Goal: Information Seeking & Learning: Compare options

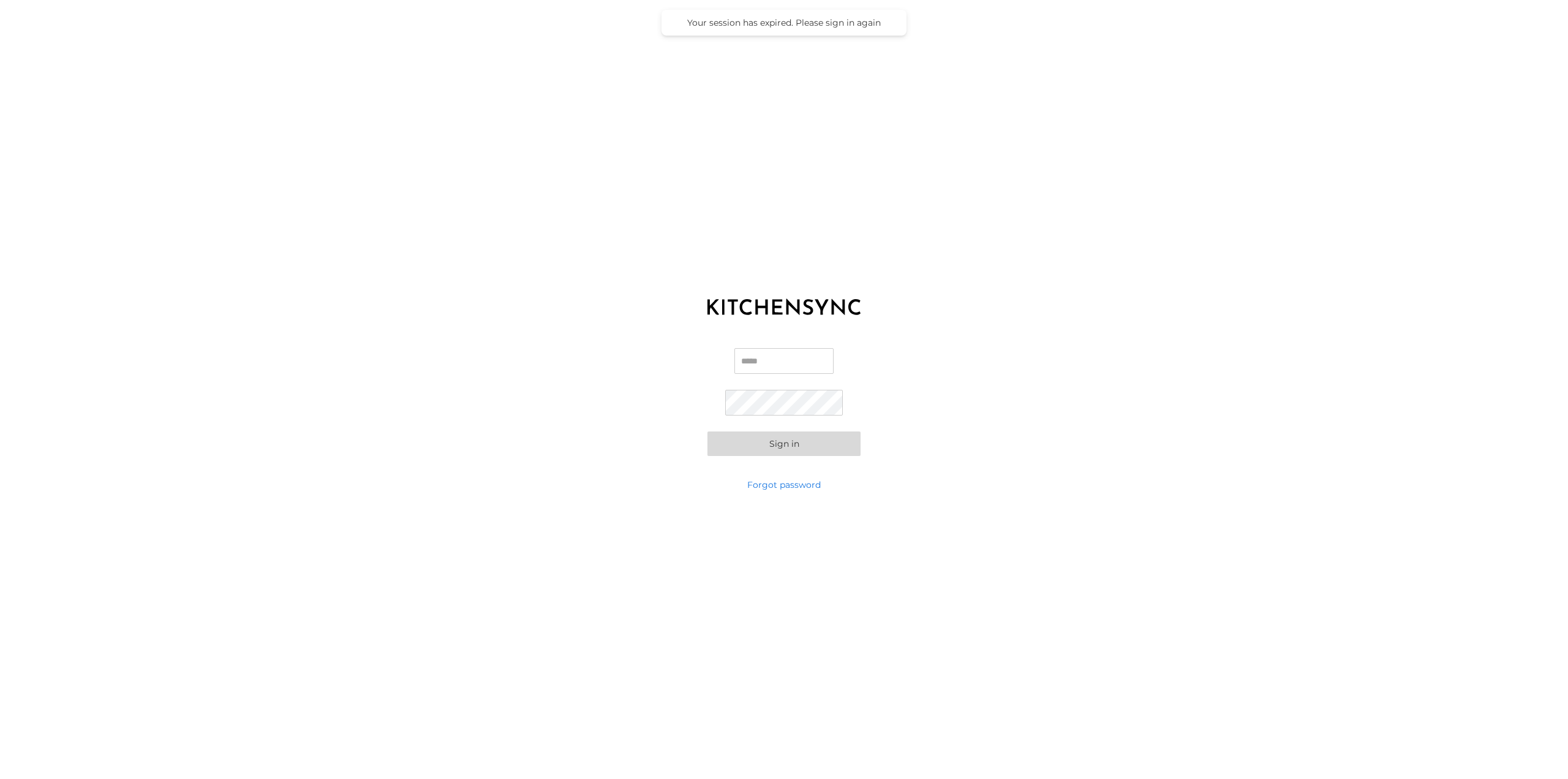
type input "**********"
click at [690, 398] on div "**********" at bounding box center [784, 401] width 1568 height 153
click at [708, 432] on button "Sign in" at bounding box center [784, 444] width 153 height 25
click at [726, 420] on button "Sign in" at bounding box center [784, 420] width 153 height 25
click at [708, 411] on button "Sign in" at bounding box center [784, 424] width 153 height 25
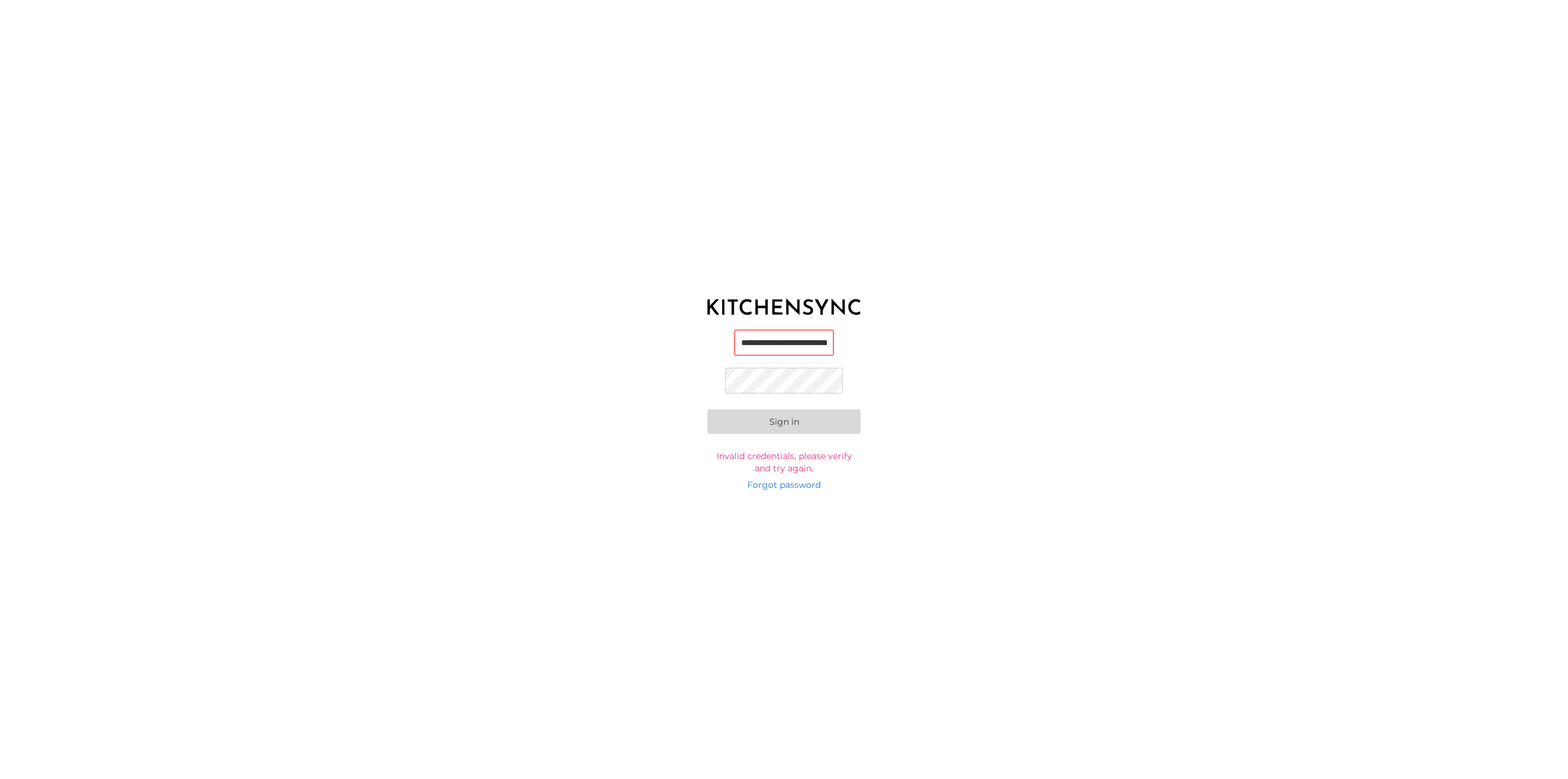
click at [1100, 400] on div "**********" at bounding box center [784, 401] width 1568 height 153
click at [766, 425] on button "Sign in" at bounding box center [784, 422] width 153 height 25
click at [794, 445] on button "Sign in" at bounding box center [784, 444] width 153 height 25
drag, startPoint x: 970, startPoint y: 291, endPoint x: 702, endPoint y: 1, distance: 394.9
click at [964, 287] on div "**********" at bounding box center [784, 389] width 1568 height 779
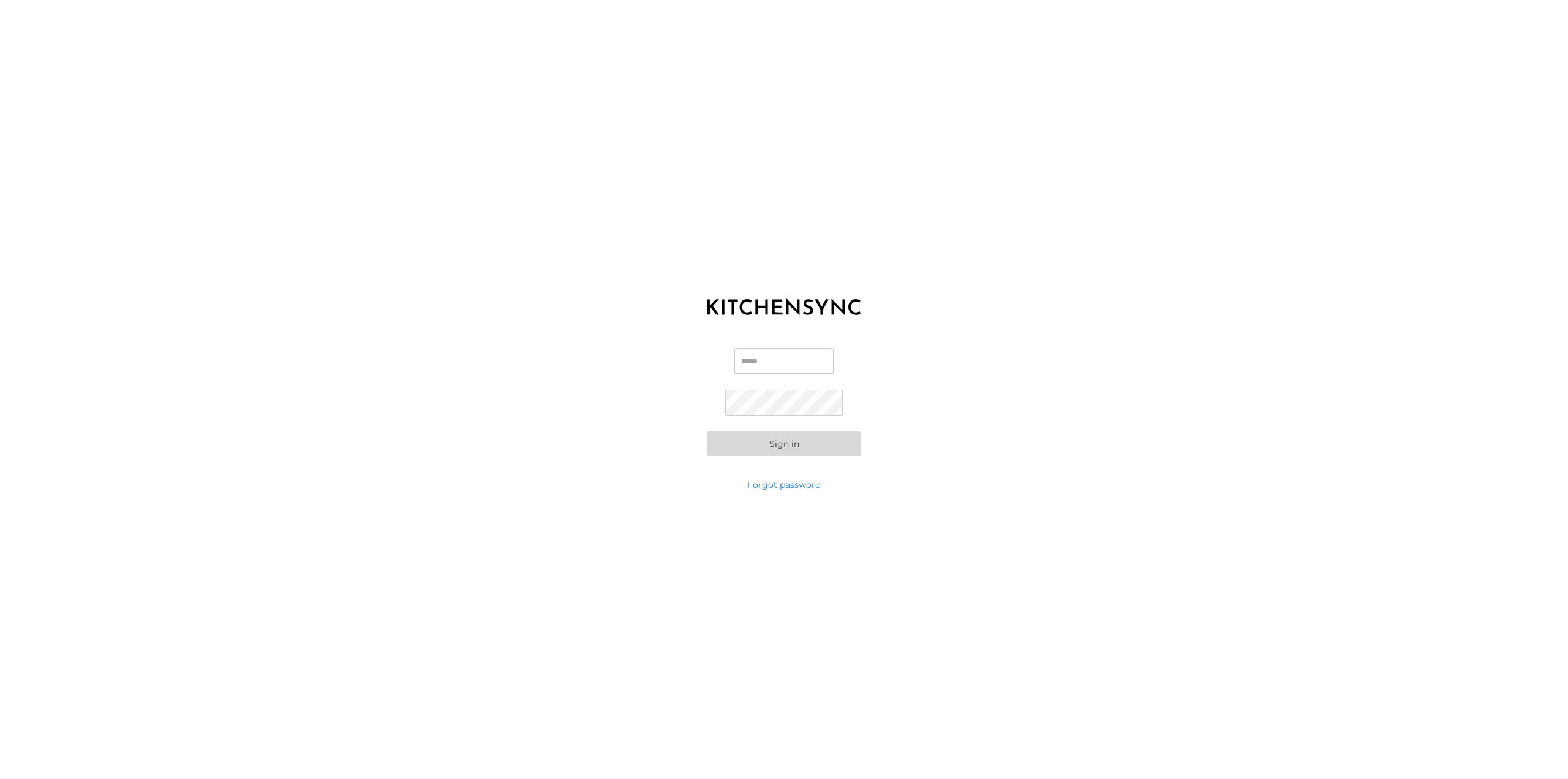
type input "**********"
click at [708, 393] on form "**********" at bounding box center [784, 402] width 153 height 108
click at [913, 367] on div "**********" at bounding box center [784, 401] width 1568 height 153
click at [708, 432] on button "Sign in" at bounding box center [784, 444] width 153 height 25
click at [708, 409] on button "Sign in" at bounding box center [784, 422] width 153 height 25
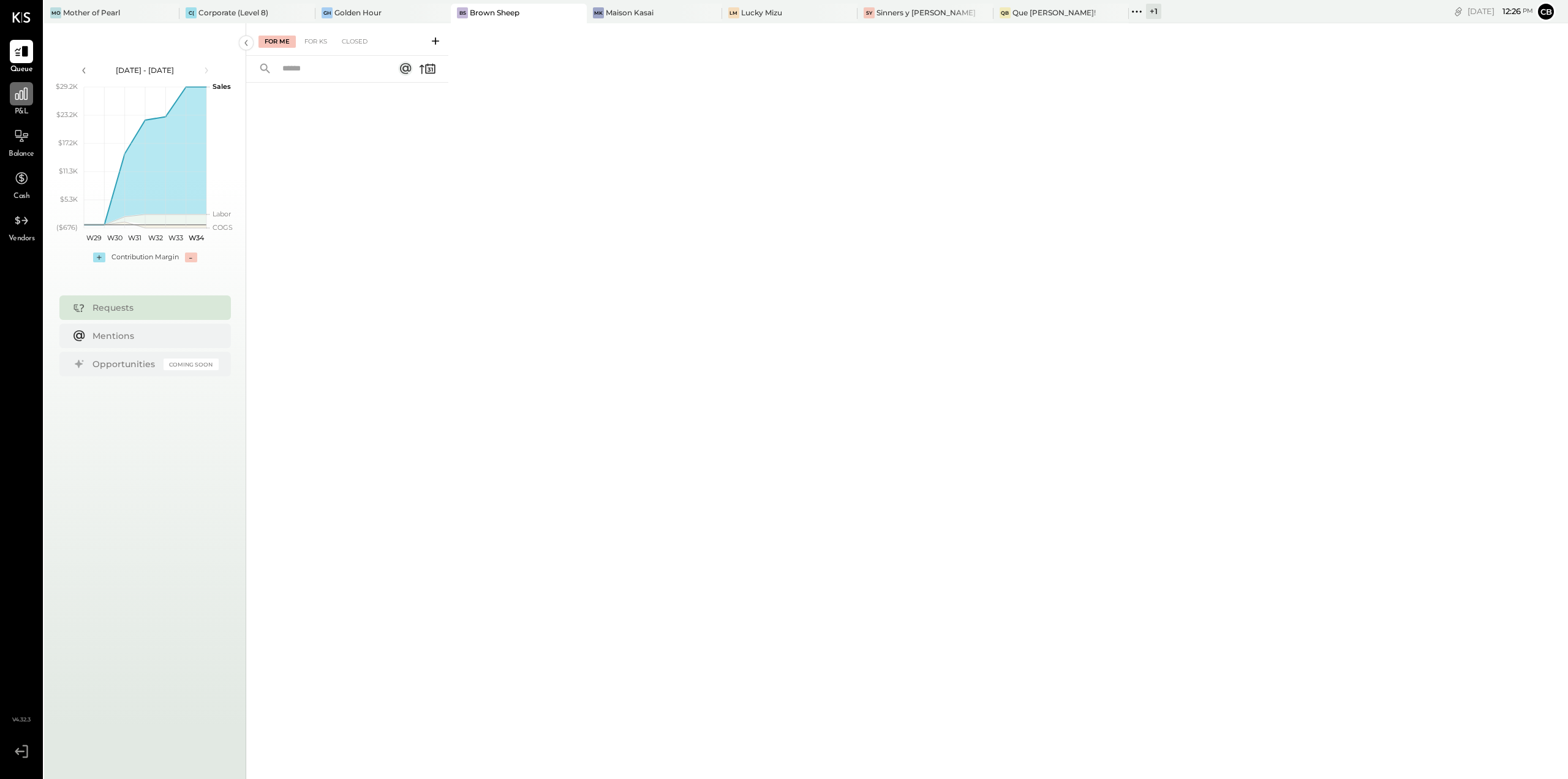
click at [27, 95] on icon at bounding box center [21, 94] width 16 height 16
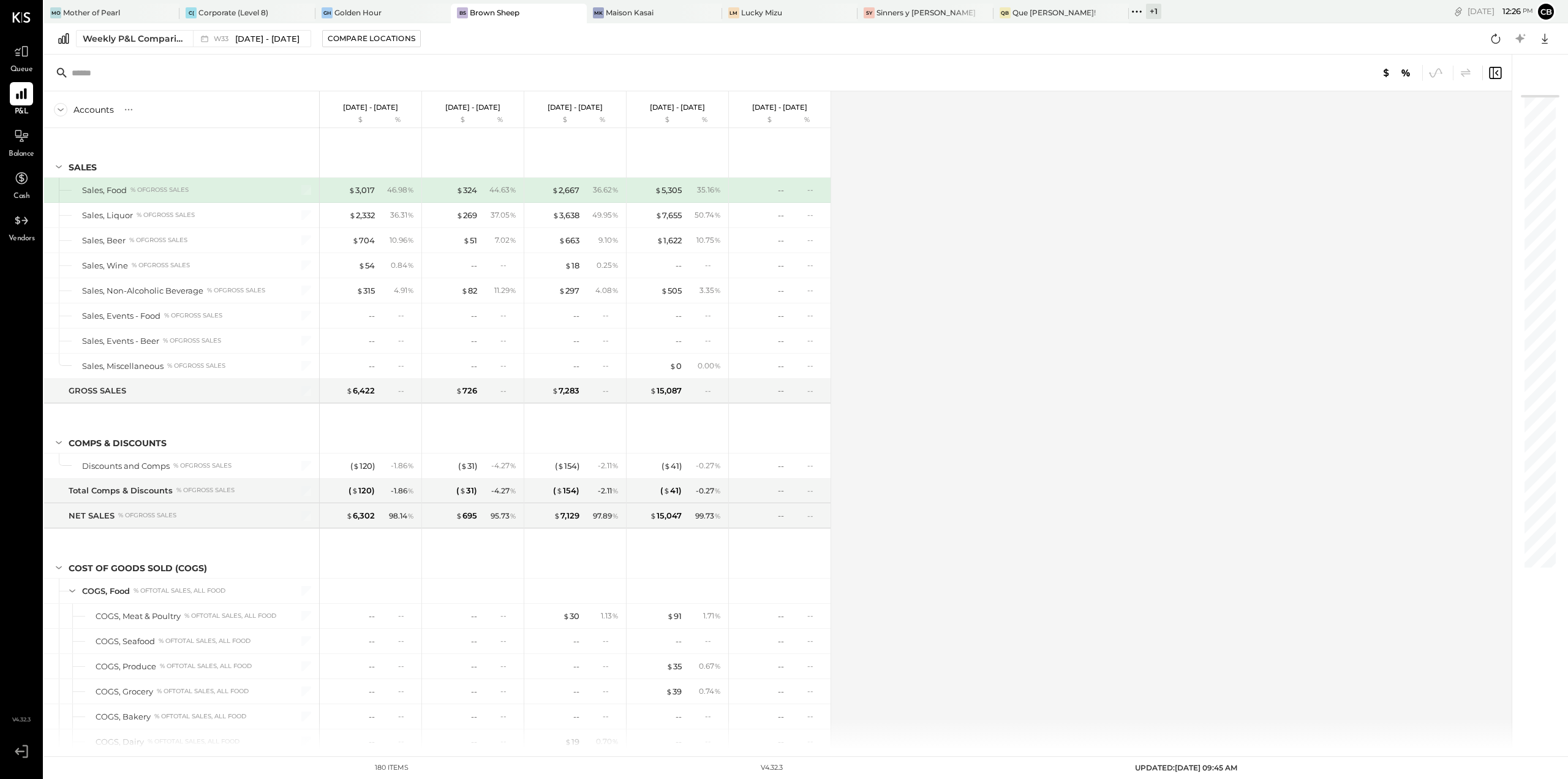
click at [113, 28] on div "Weekly P&L Comparison W33 Aug 11 - 17, 2025 Compare Locations Google Sheets Exc…" at bounding box center [806, 38] width 1524 height 31
click at [112, 47] on button "Weekly P&L Comparison W33 Aug 11 - 17, 2025" at bounding box center [194, 38] width 236 height 17
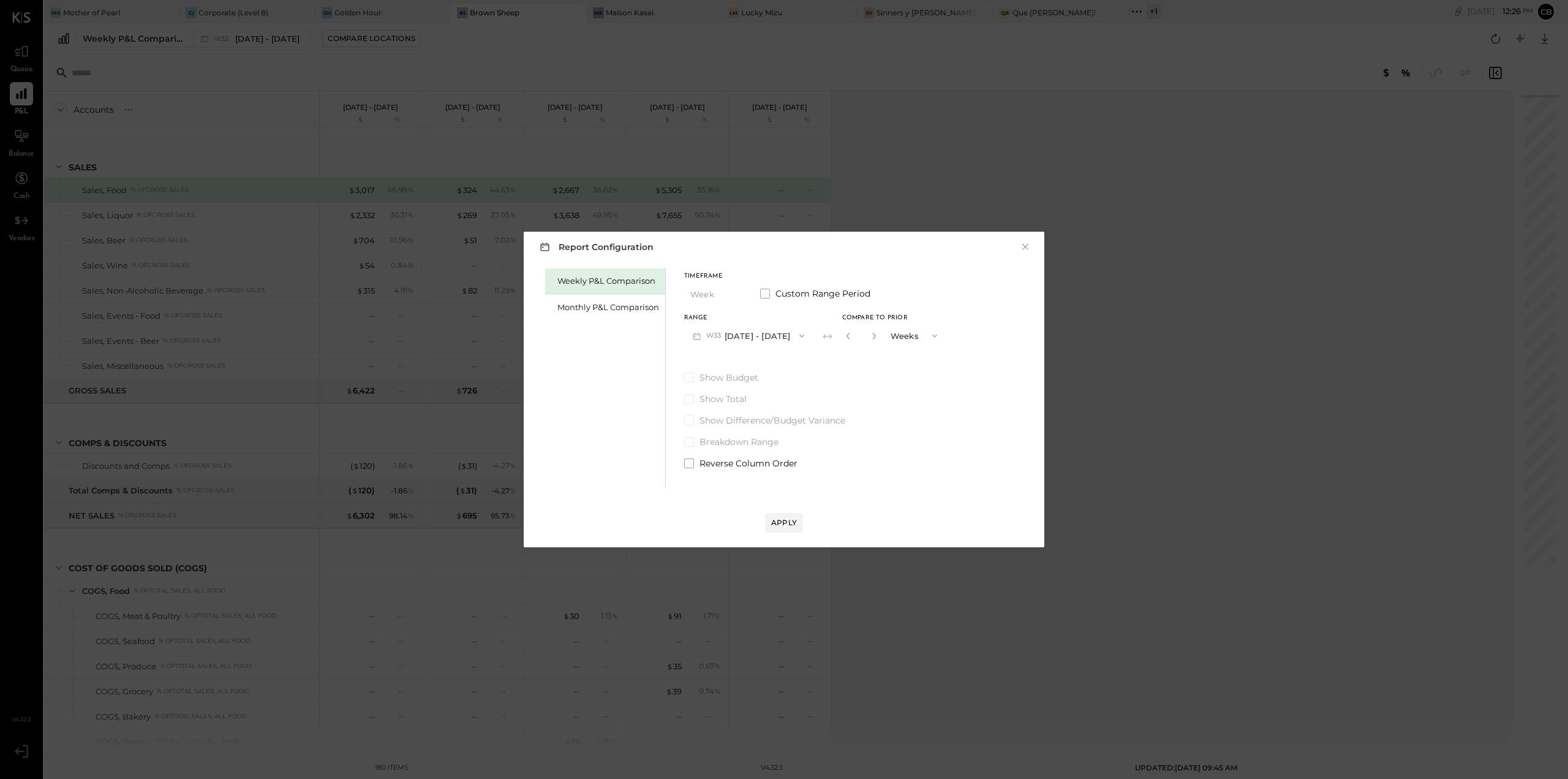
click at [113, 41] on div "Report Configuration × Weekly P&L Comparison Monthly P&L Comparison Timeframe W…" at bounding box center [784, 389] width 1568 height 779
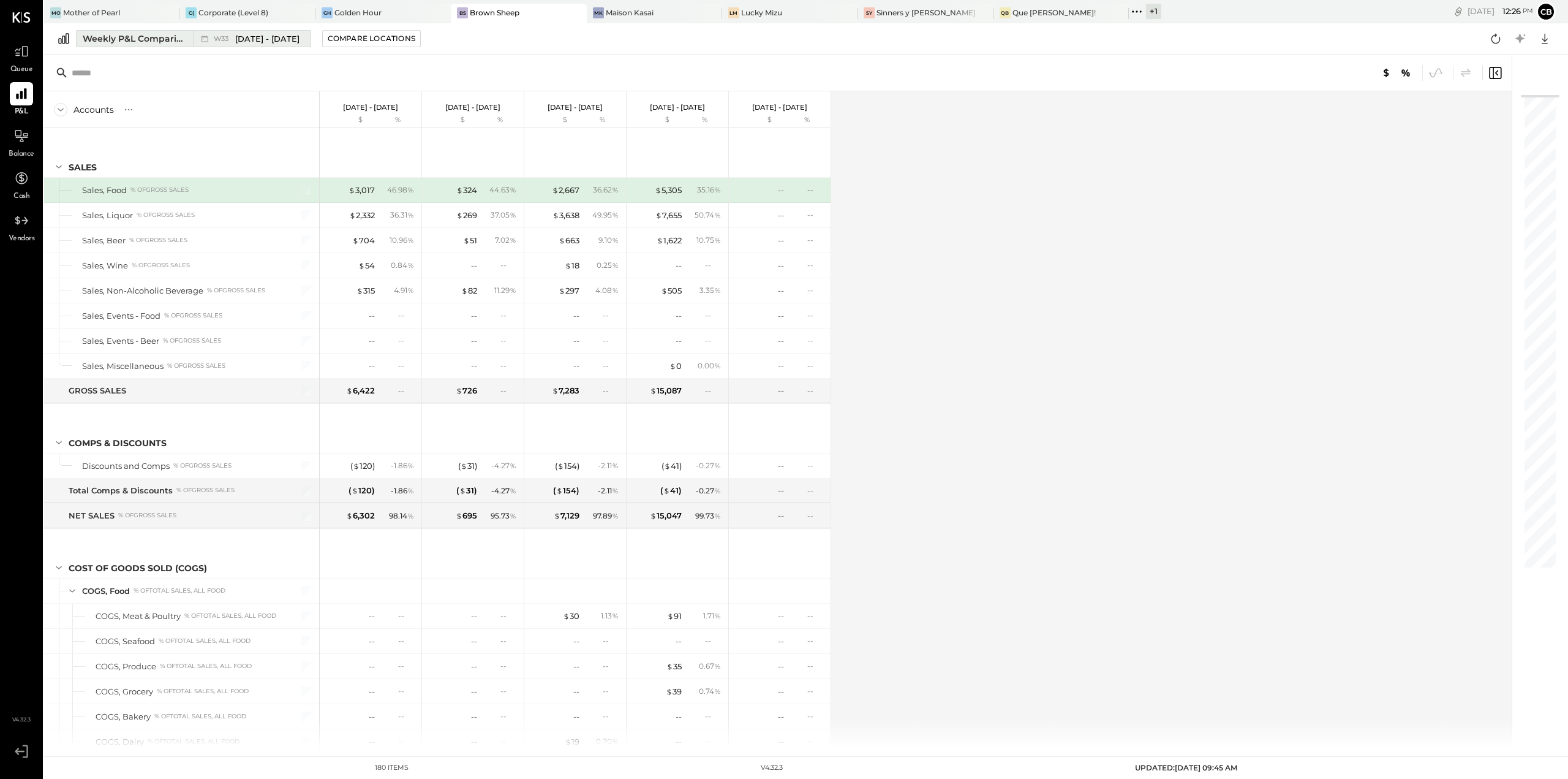
click at [174, 44] on div "Weekly P&L Comparison" at bounding box center [134, 39] width 103 height 12
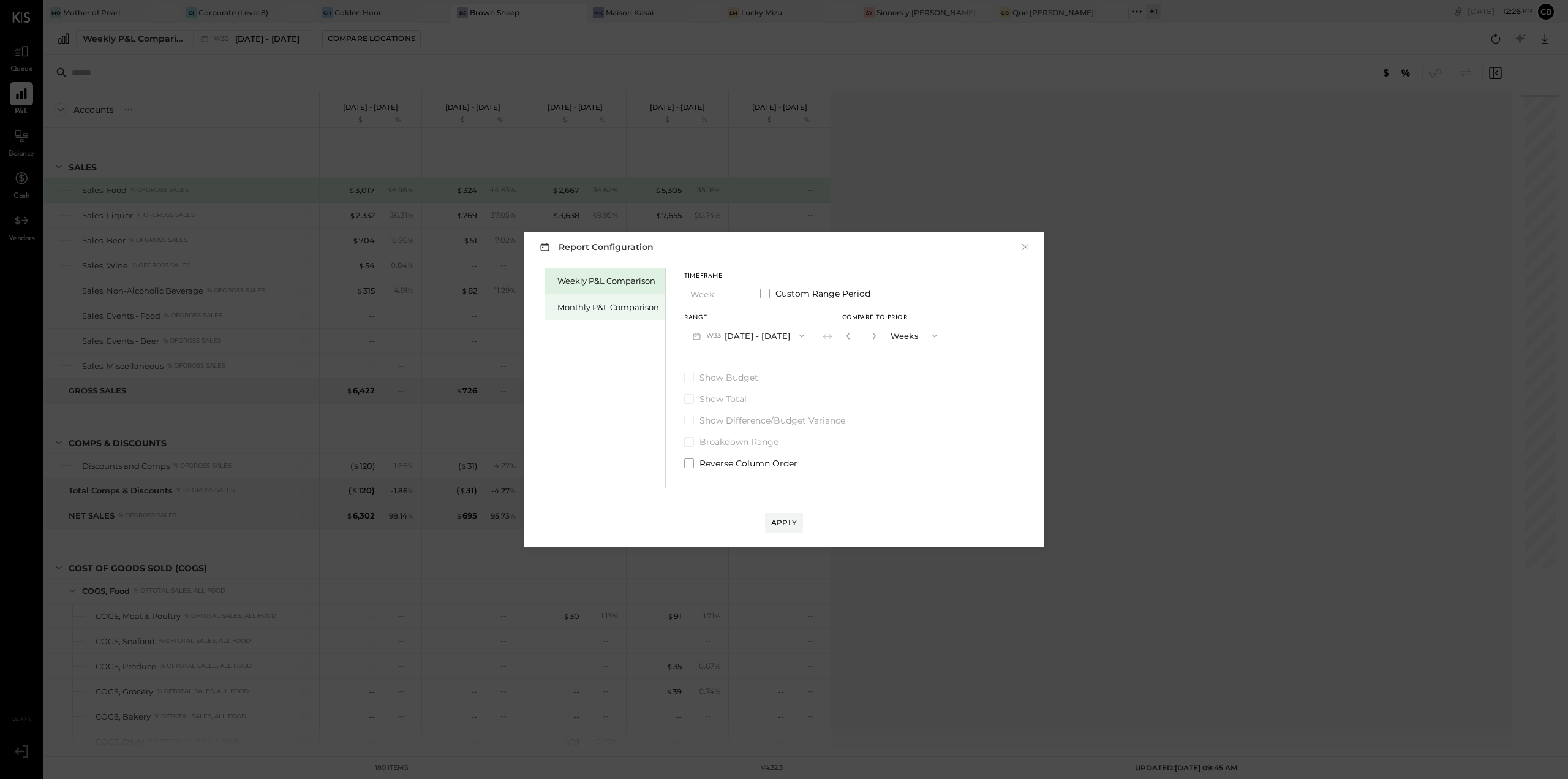
click at [591, 307] on div "Monthly P&L Comparison" at bounding box center [608, 307] width 102 height 12
click at [689, 376] on span at bounding box center [688, 377] width 10 height 10
click at [735, 331] on button "M08 Aug 1 - 31, 2025" at bounding box center [749, 336] width 129 height 23
click at [741, 370] on div "M07 Jul 1 - 31, 2025" at bounding box center [755, 362] width 140 height 26
click at [782, 520] on div "Apply" at bounding box center [783, 523] width 26 height 11
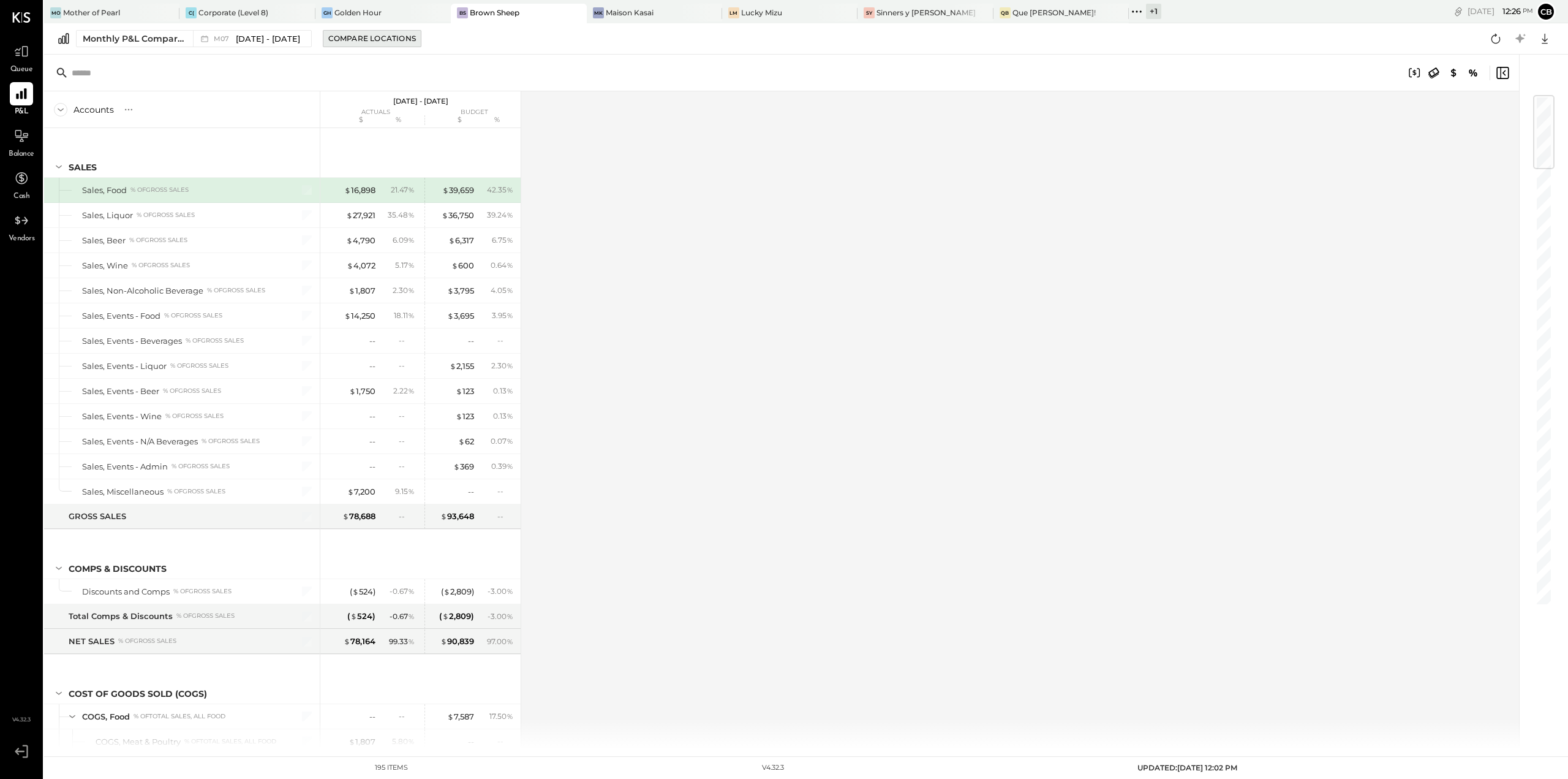
click at [354, 41] on div "Compare Locations" at bounding box center [372, 38] width 88 height 11
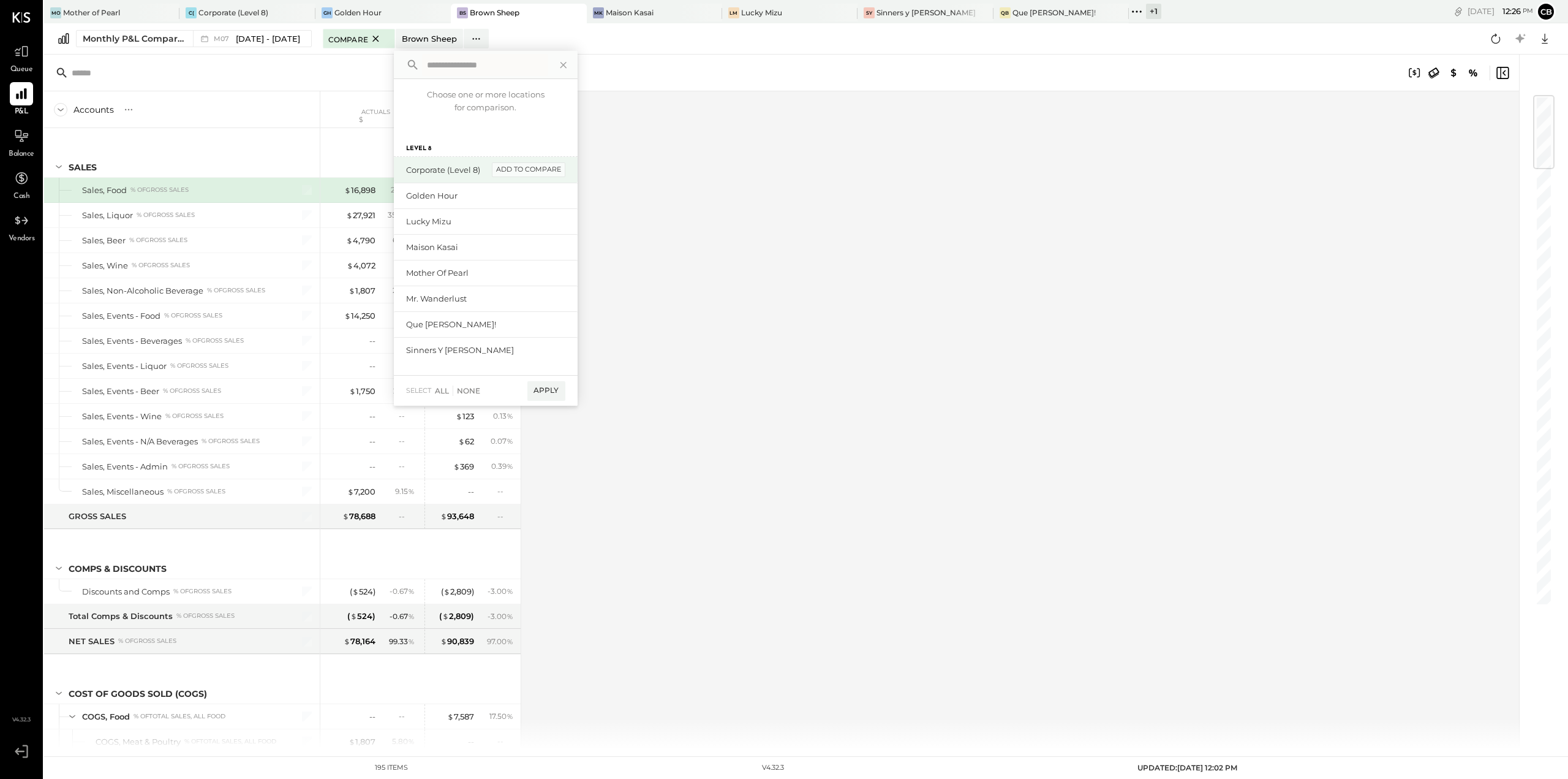
click at [537, 170] on div "add to compare" at bounding box center [528, 169] width 74 height 15
click at [534, 183] on div "add to compare" at bounding box center [528, 185] width 74 height 15
click at [528, 209] on div "add to compare" at bounding box center [528, 215] width 74 height 15
click at [535, 241] on div "add to compare" at bounding box center [528, 246] width 74 height 15
click at [531, 279] on div "add to compare" at bounding box center [528, 277] width 74 height 15
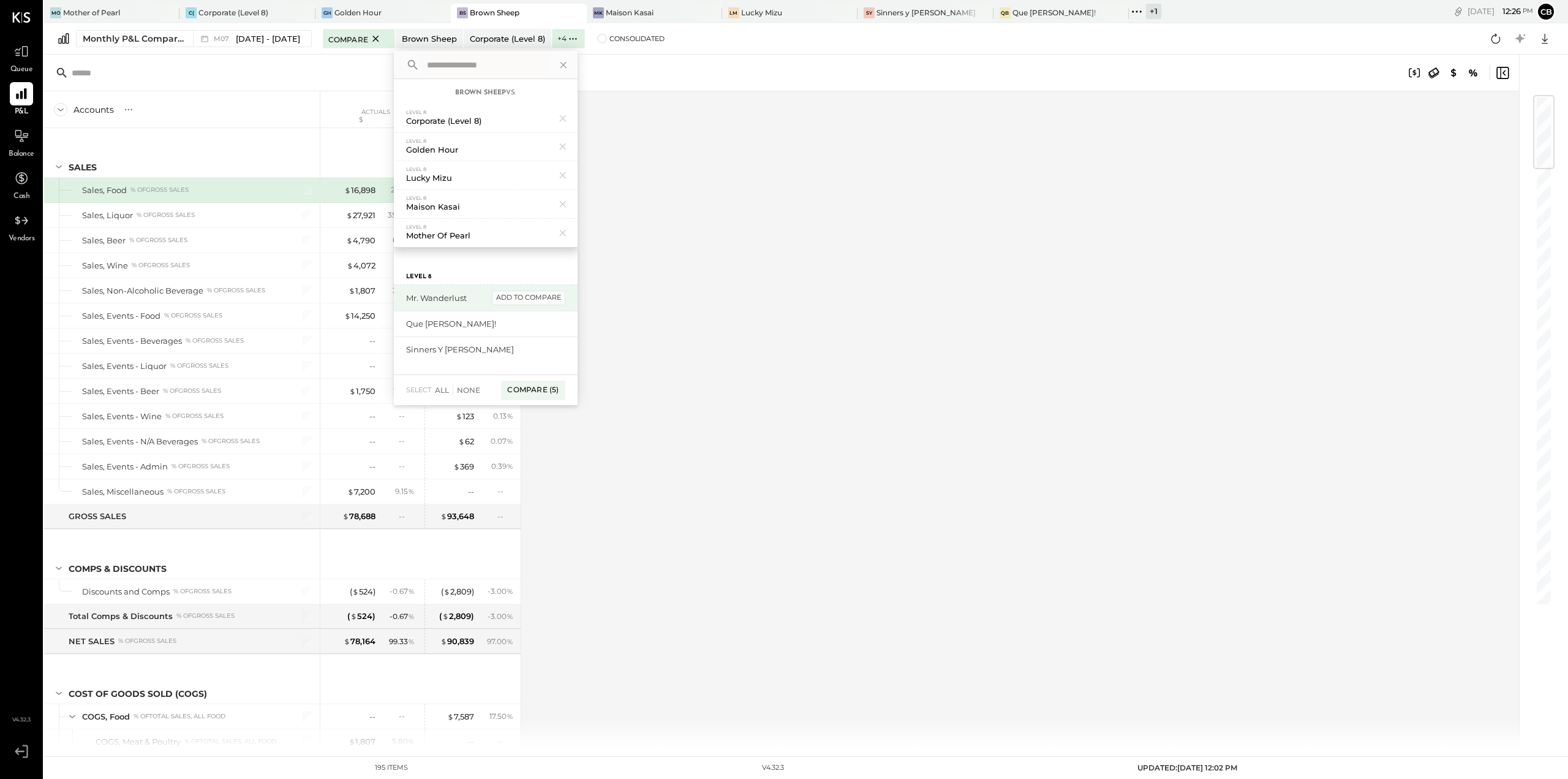
click at [526, 297] on div "add to compare" at bounding box center [528, 298] width 74 height 15
click at [525, 314] on div "Sinners y Santos add to compare" at bounding box center [485, 323] width 183 height 26
click at [524, 321] on div "add to compare" at bounding box center [528, 323] width 74 height 15
click at [529, 298] on div "add to compare" at bounding box center [528, 298] width 74 height 15
click at [533, 414] on div "Compare (8)" at bounding box center [532, 413] width 65 height 19
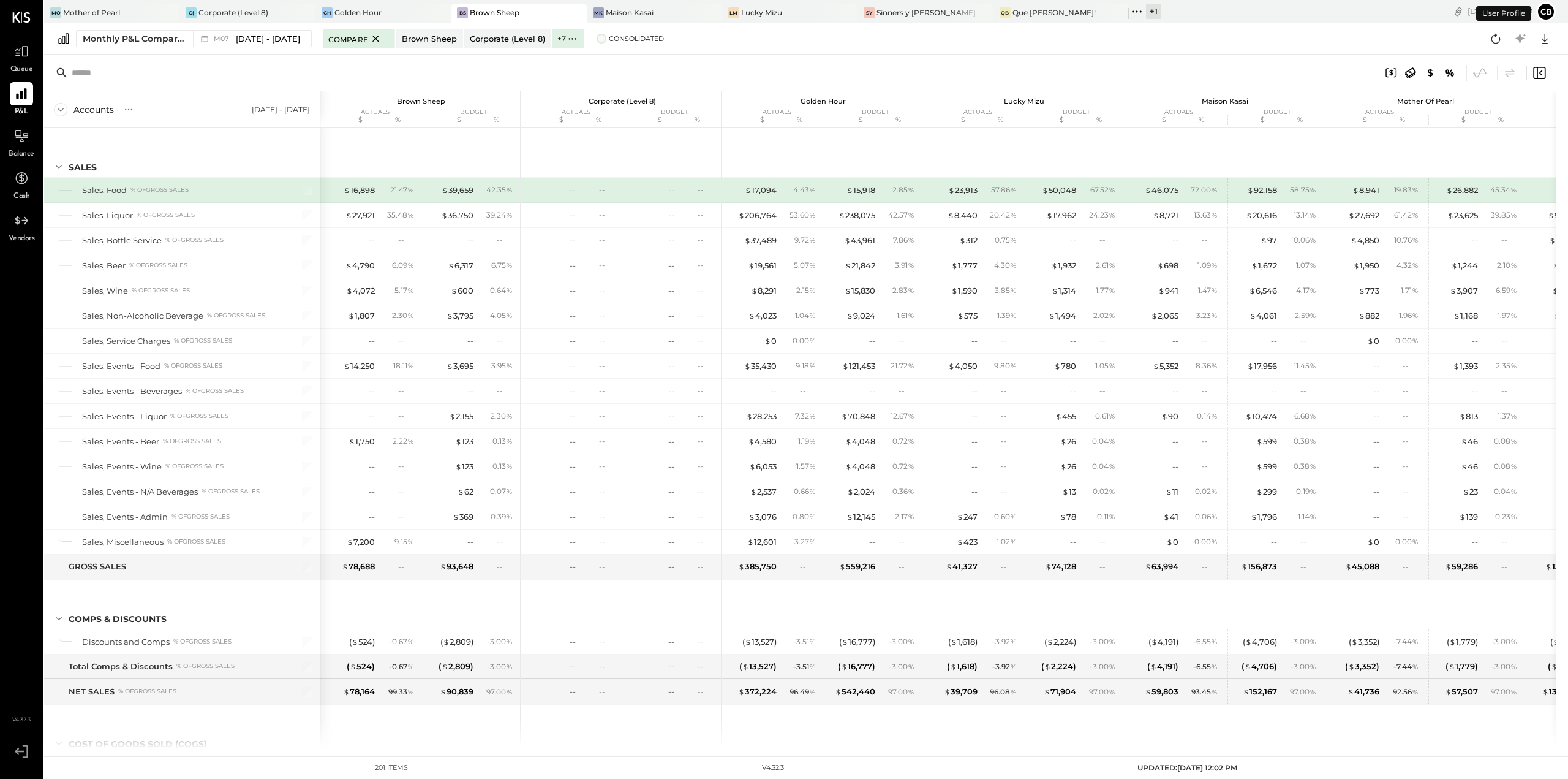
click at [596, 39] on span at bounding box center [601, 38] width 10 height 10
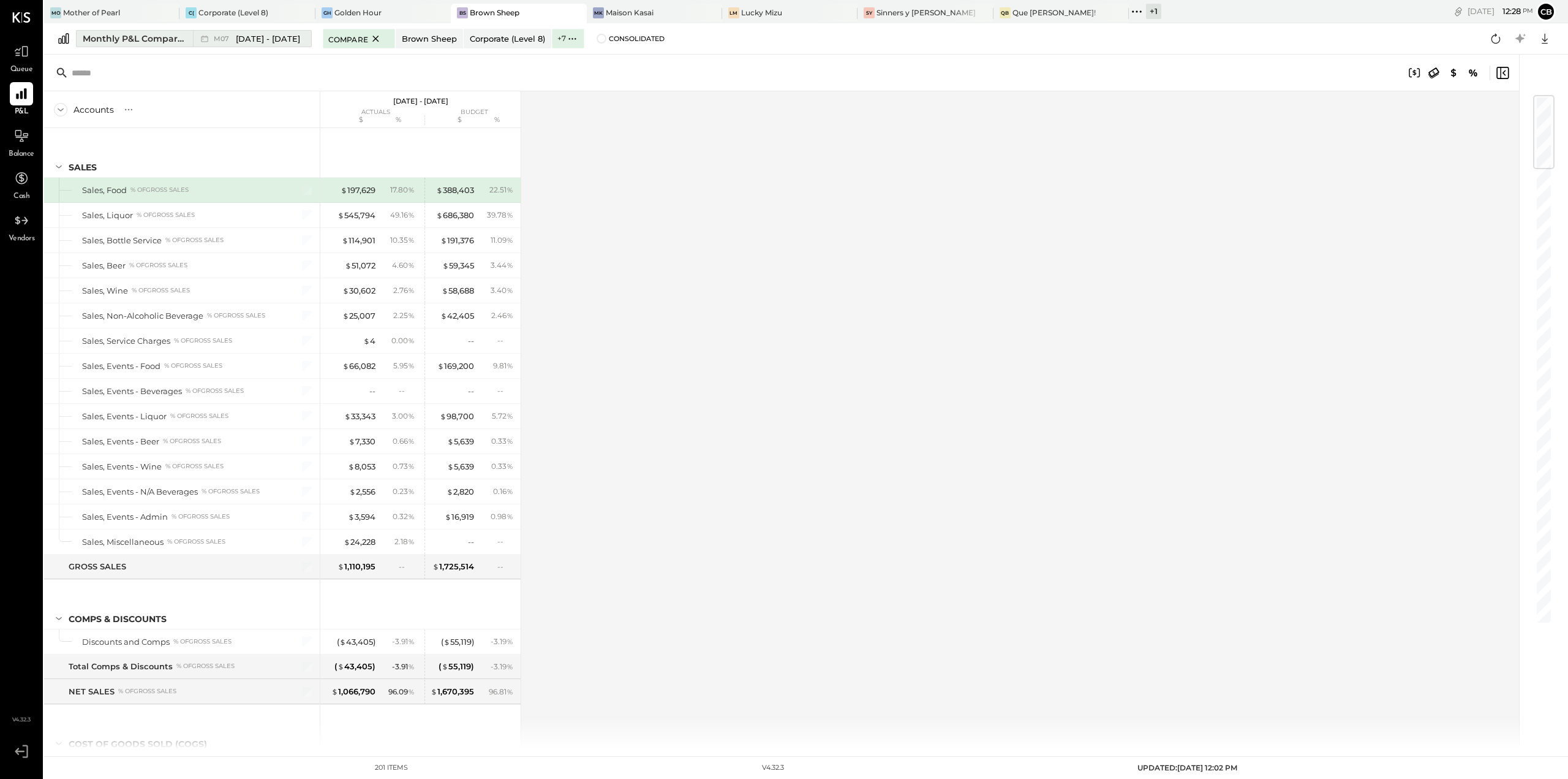
click at [128, 41] on div "Monthly P&L Comparison" at bounding box center [134, 39] width 103 height 12
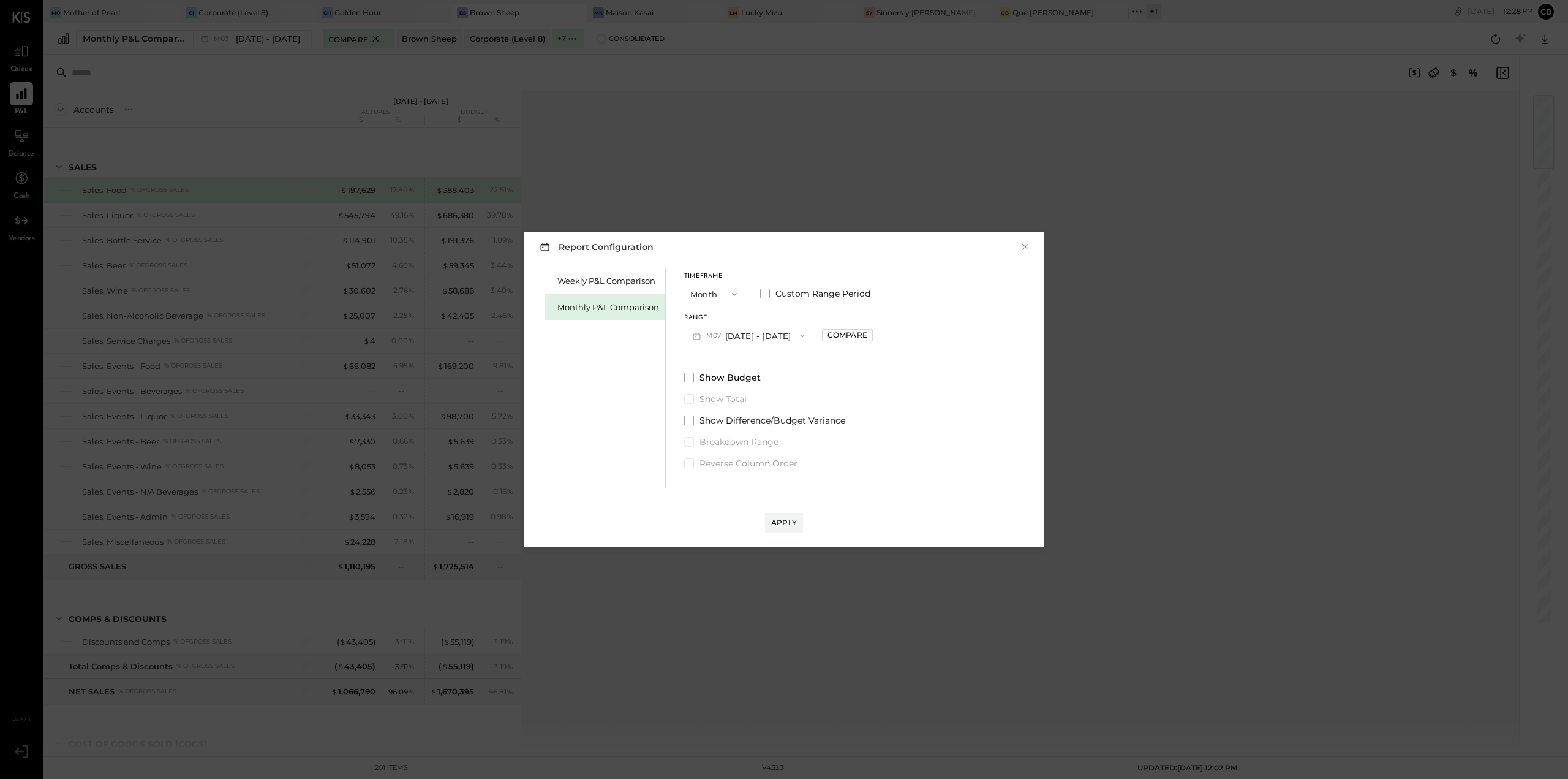
click at [797, 337] on icon "button" at bounding box center [802, 335] width 10 height 10
click at [962, 384] on div "Weekly P&L Comparison Monthly P&L Comparison Timeframe Month Custom Range Perio…" at bounding box center [784, 377] width 496 height 223
click at [852, 335] on div "Compare" at bounding box center [847, 335] width 40 height 11
click at [785, 510] on div "Apply" at bounding box center [784, 510] width 496 height 44
click at [787, 518] on div "Apply" at bounding box center [783, 523] width 26 height 11
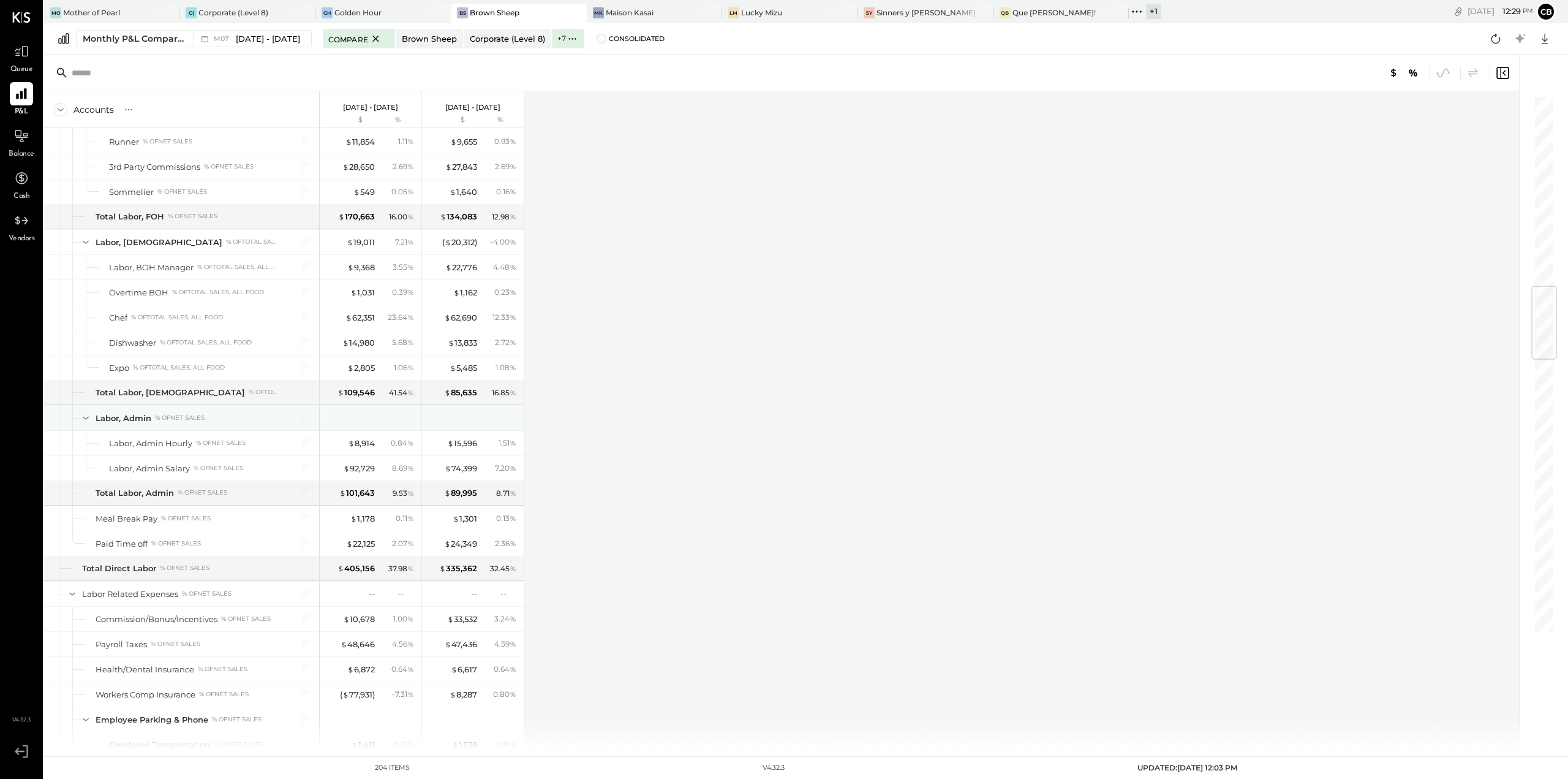
scroll to position [1593, 0]
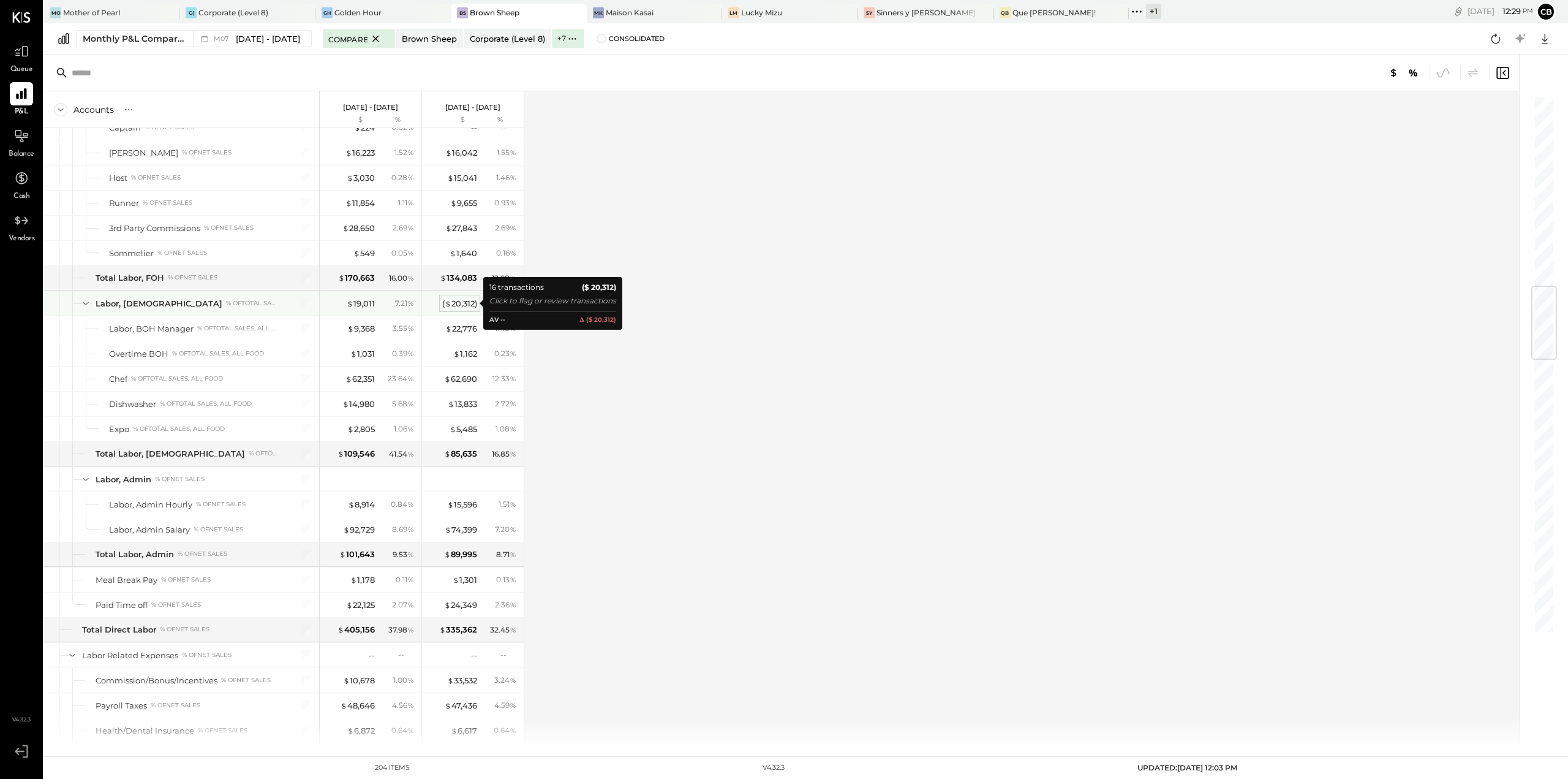
click at [468, 305] on div "( $ 20,312 )" at bounding box center [459, 303] width 35 height 12
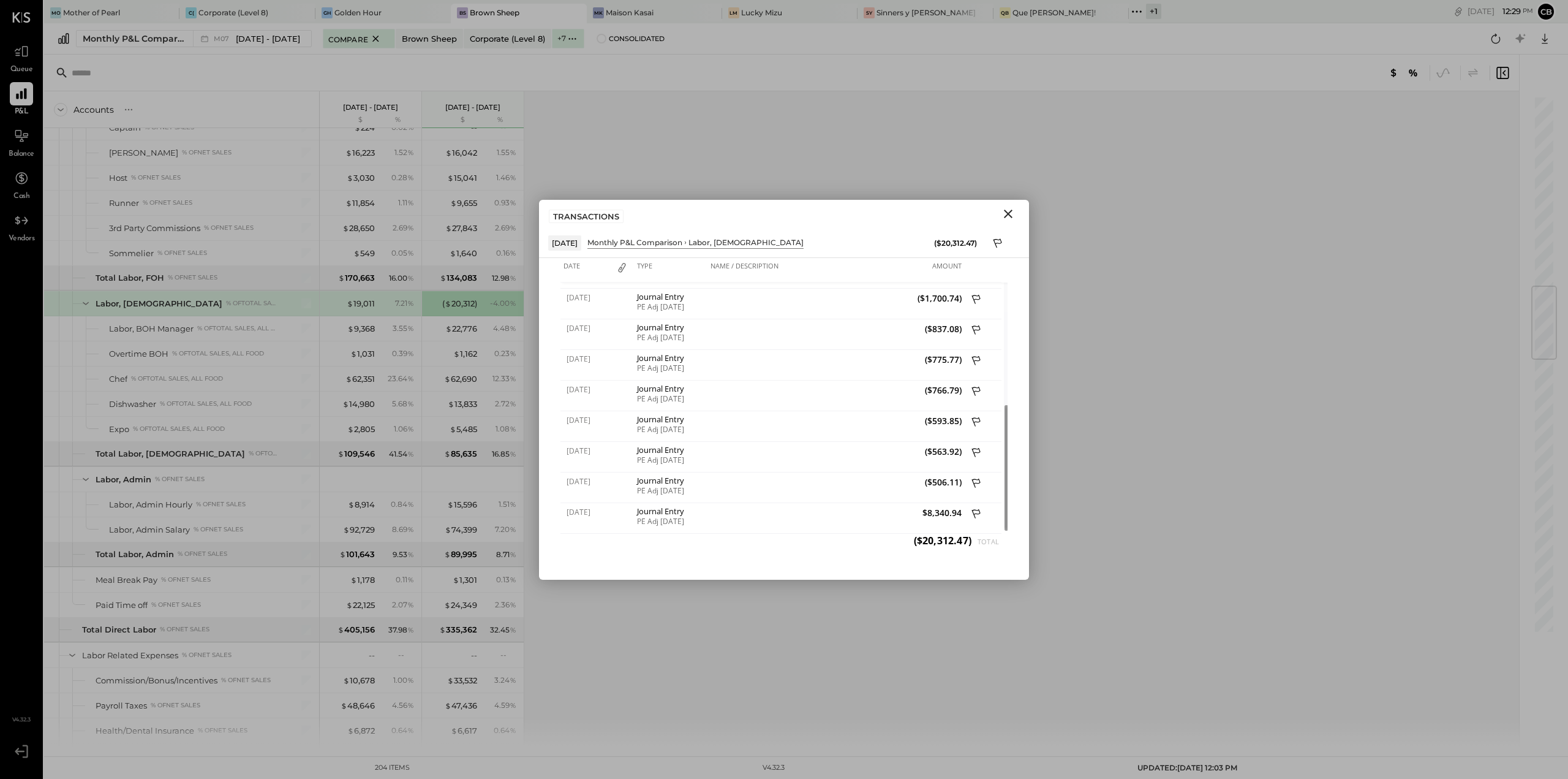
click at [1013, 209] on icon "Close" at bounding box center [1008, 214] width 15 height 15
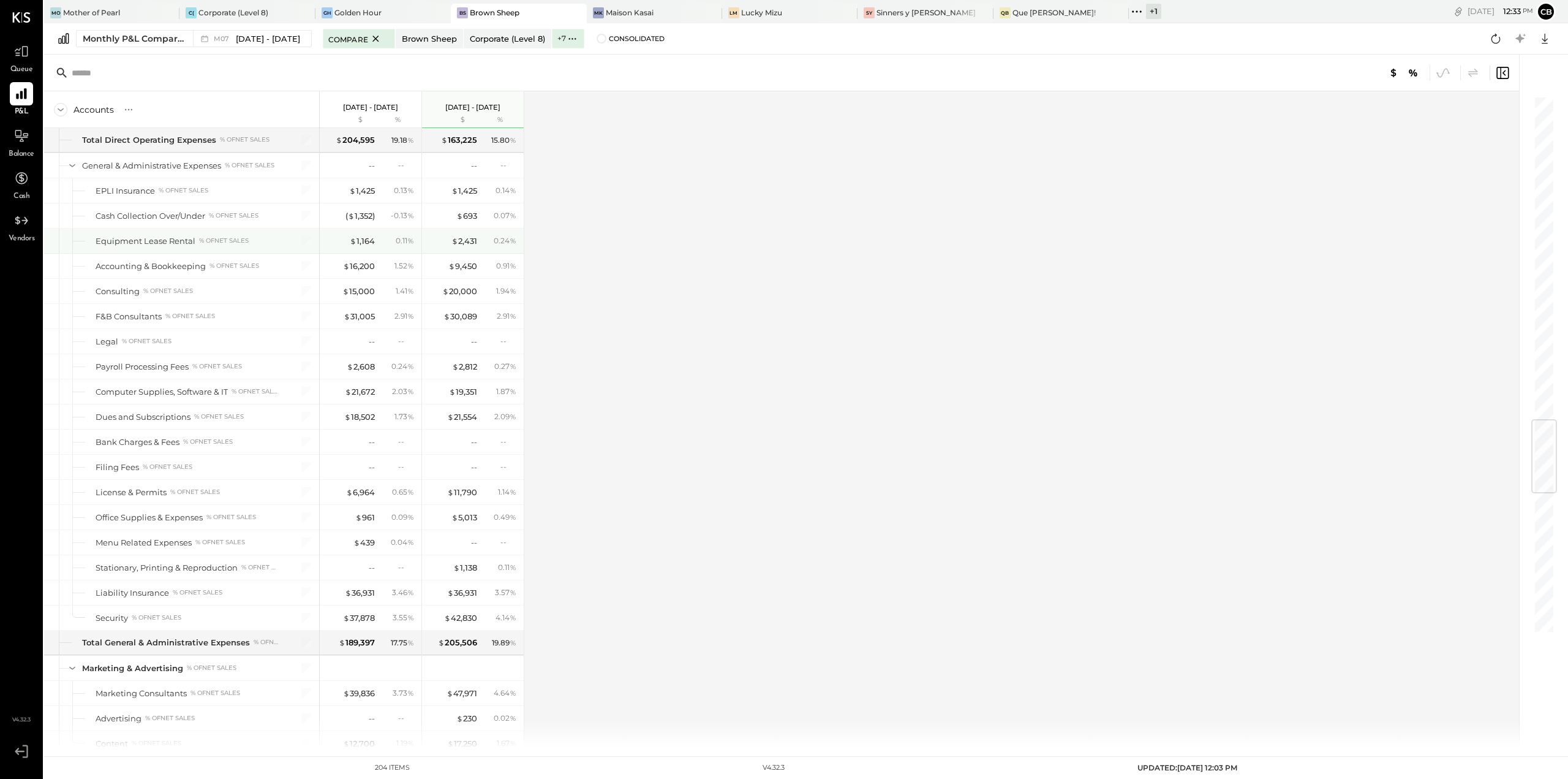
scroll to position [2714, 0]
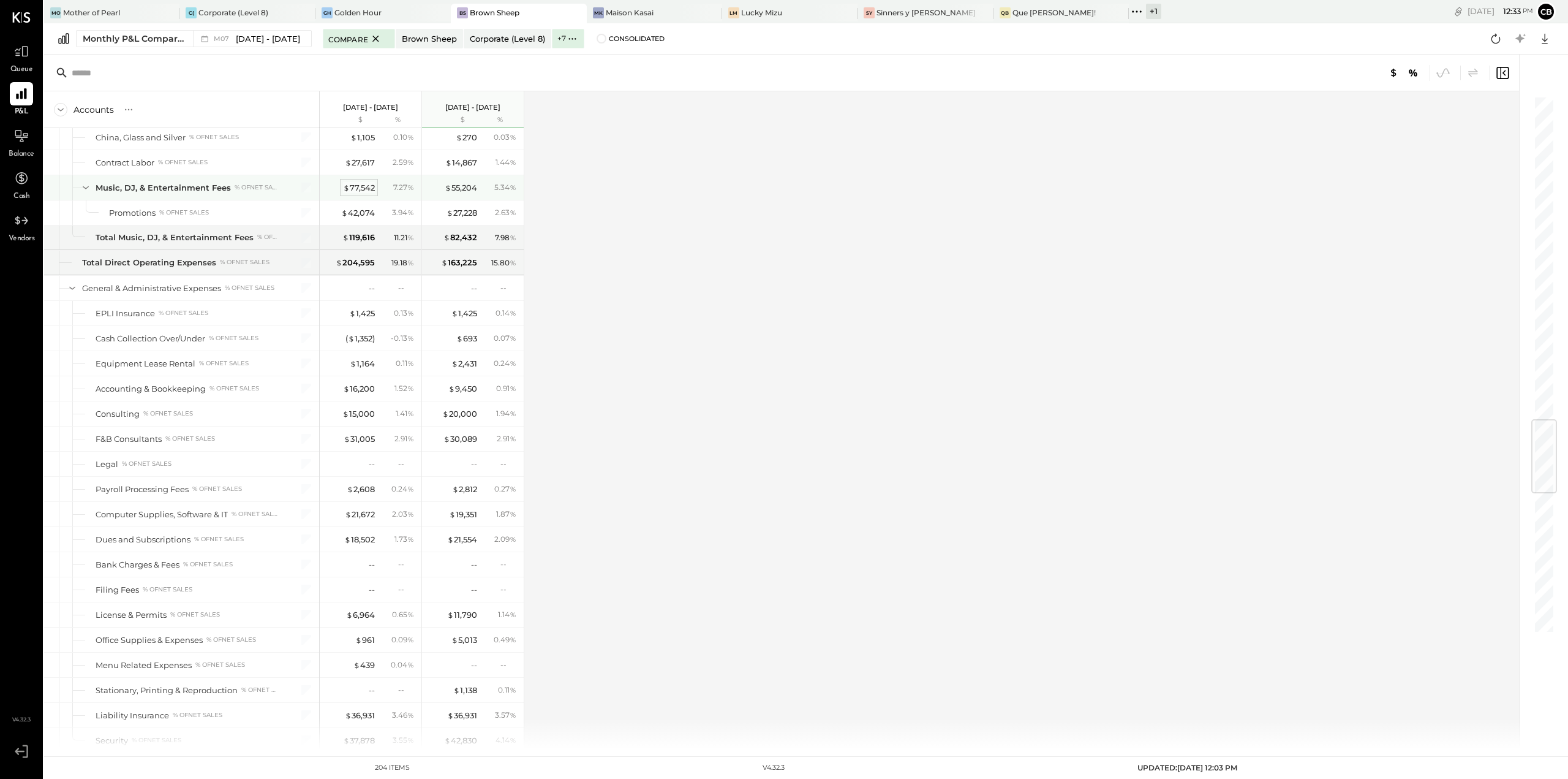
click at [361, 187] on div "$ 77,542" at bounding box center [359, 187] width 32 height 12
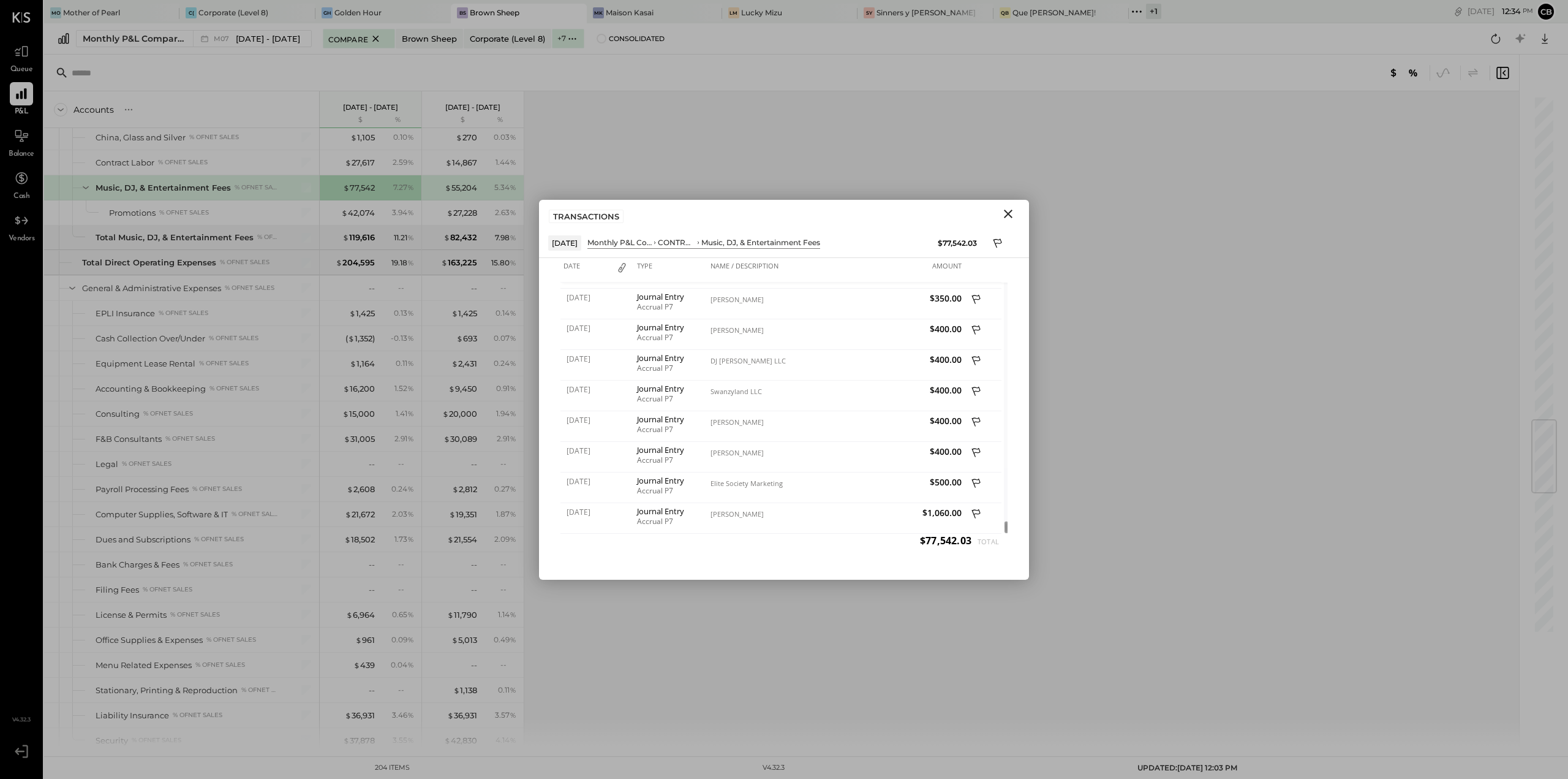
click at [1008, 209] on icon "Close" at bounding box center [1008, 214] width 15 height 15
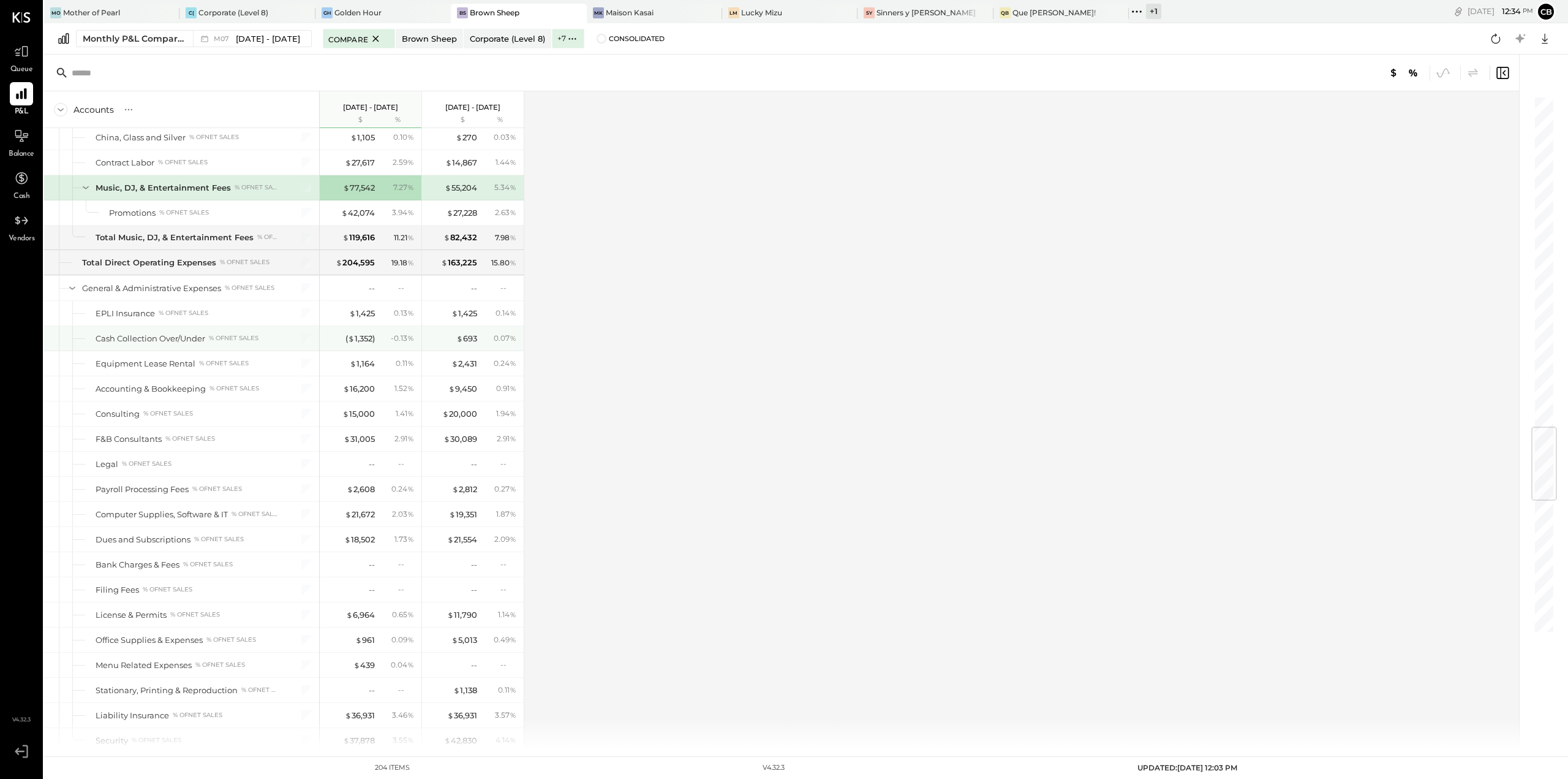
scroll to position [2775, 0]
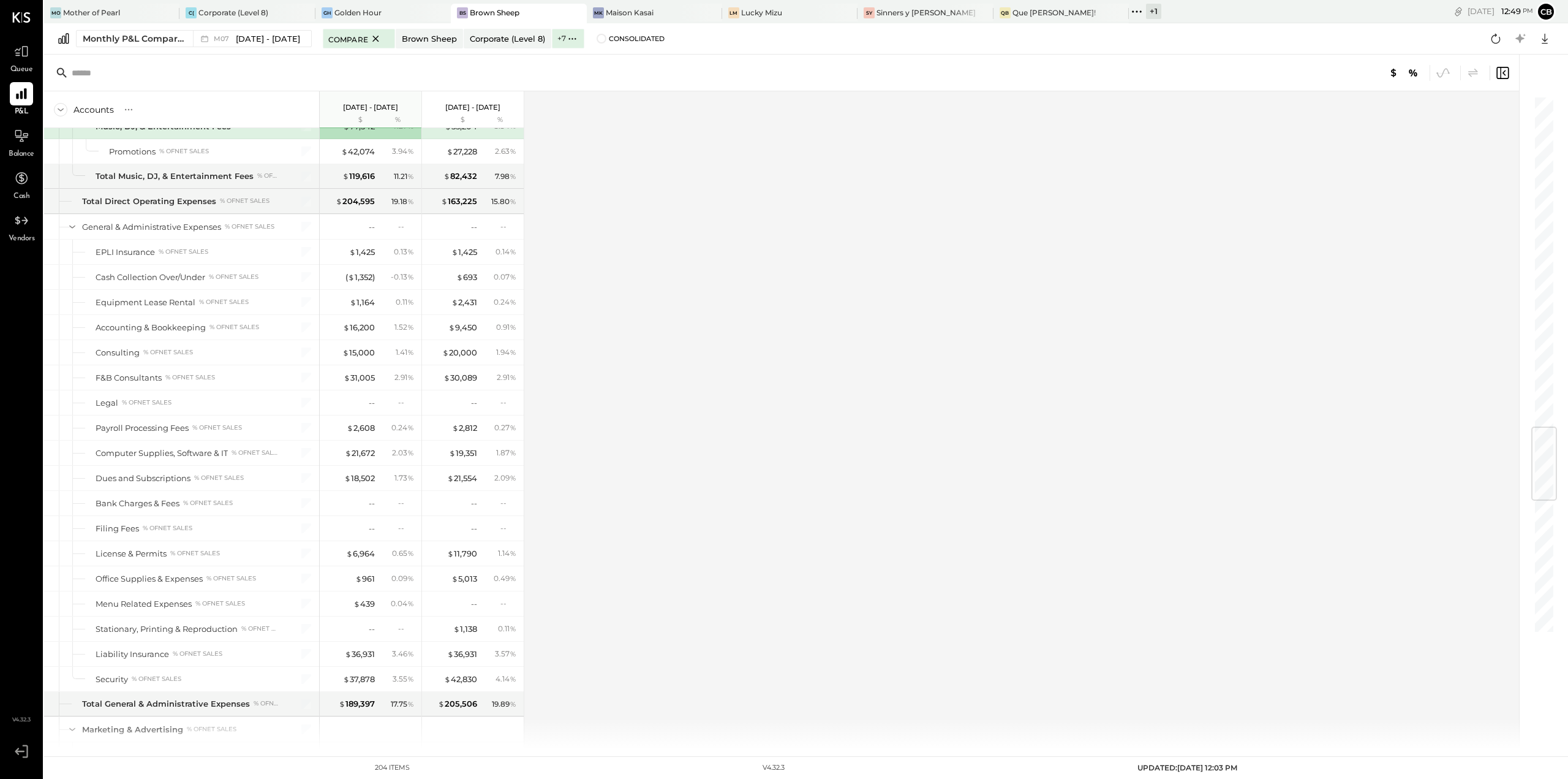
click at [661, 567] on div "Accounts S % GL Jul 1 - 31, 2025 $ % Jun 1 - 30, 2025 $ % SALES Sales, Food % o…" at bounding box center [782, 420] width 1477 height 658
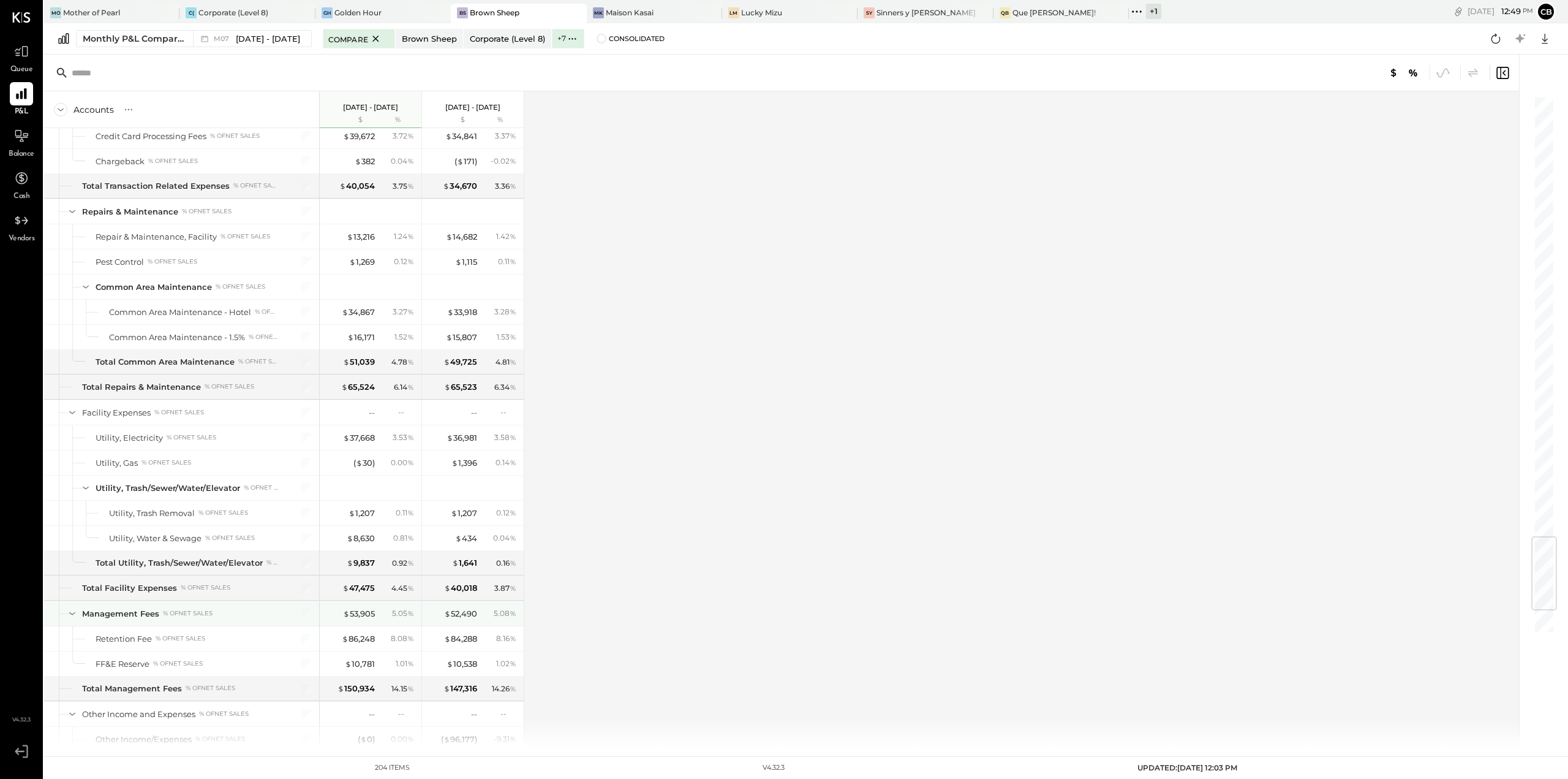
scroll to position [3877, 0]
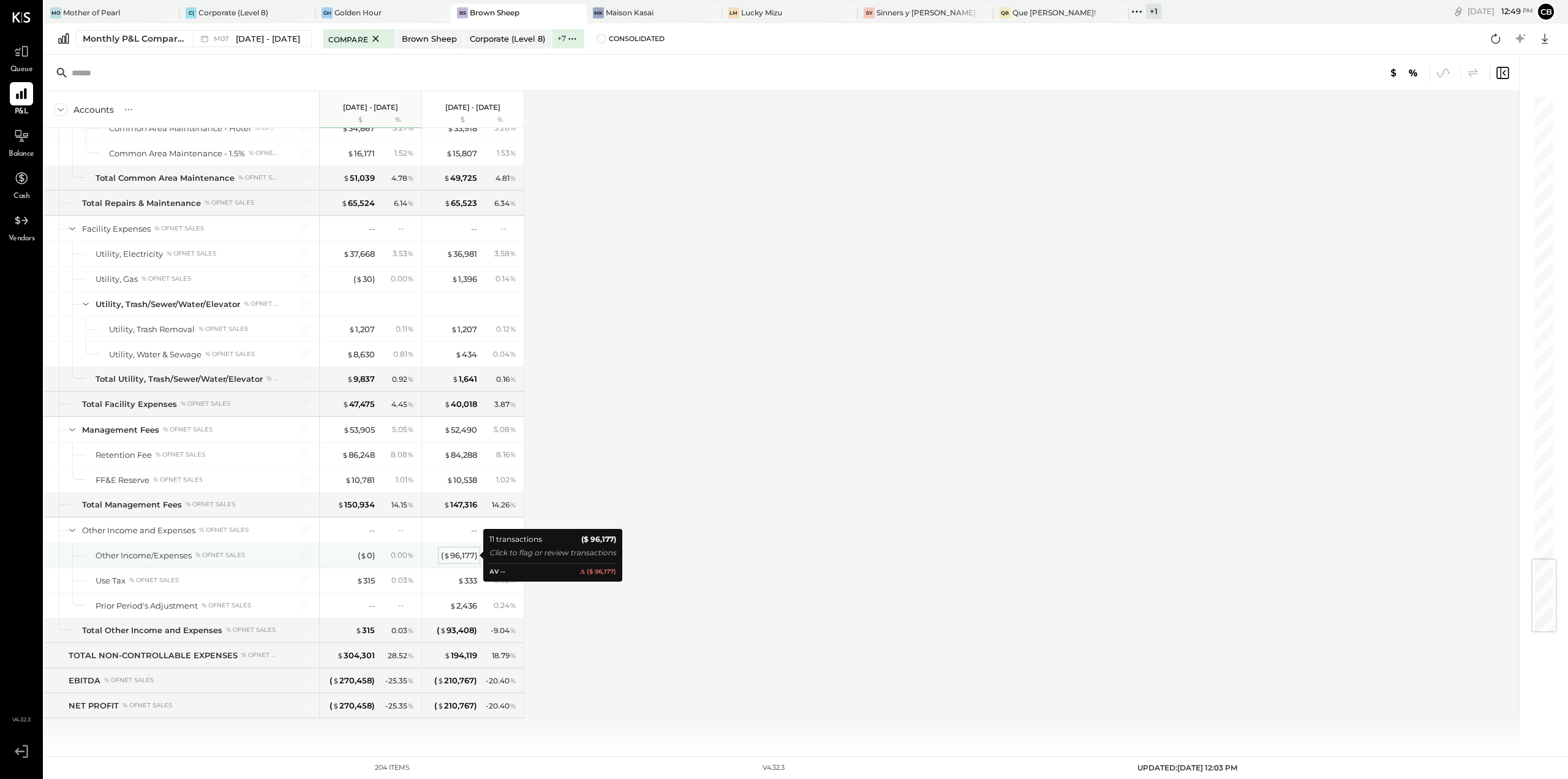
click at [465, 556] on div "( $ 96,177 )" at bounding box center [459, 555] width 36 height 12
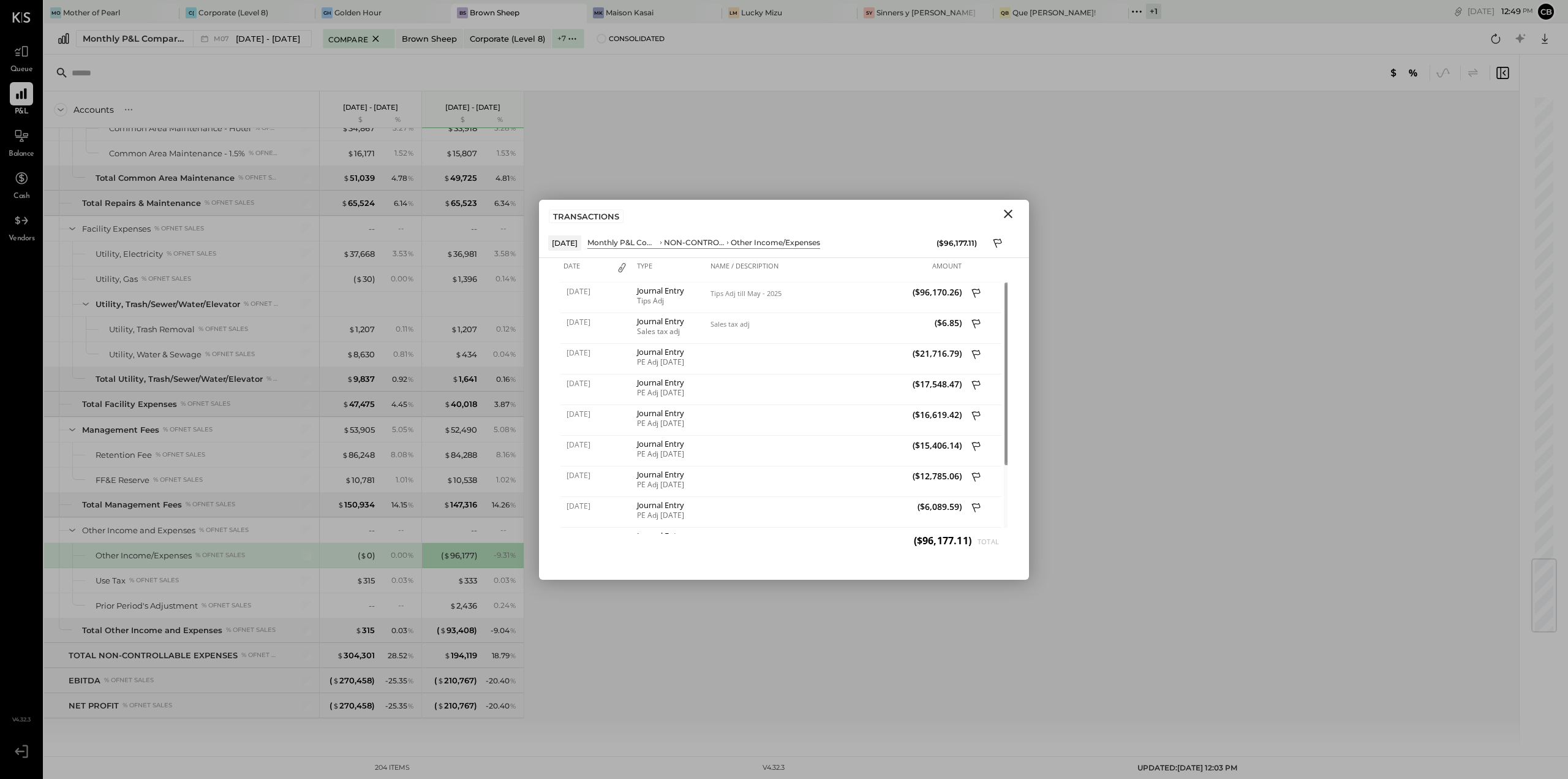
click at [1005, 214] on icon "Close" at bounding box center [1008, 214] width 15 height 15
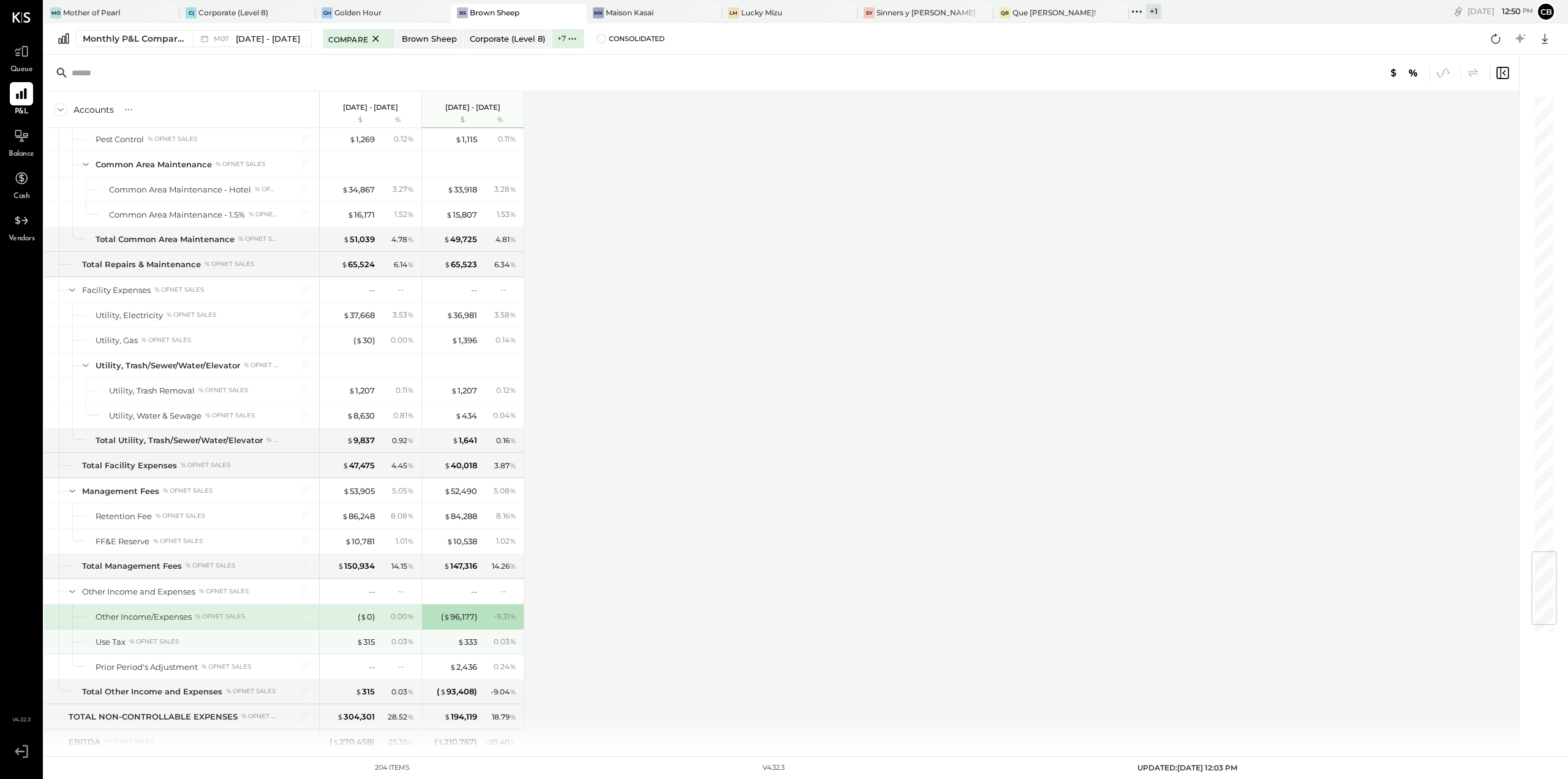
scroll to position [3877, 0]
